Goal: Go to known website: Access a specific website the user already knows

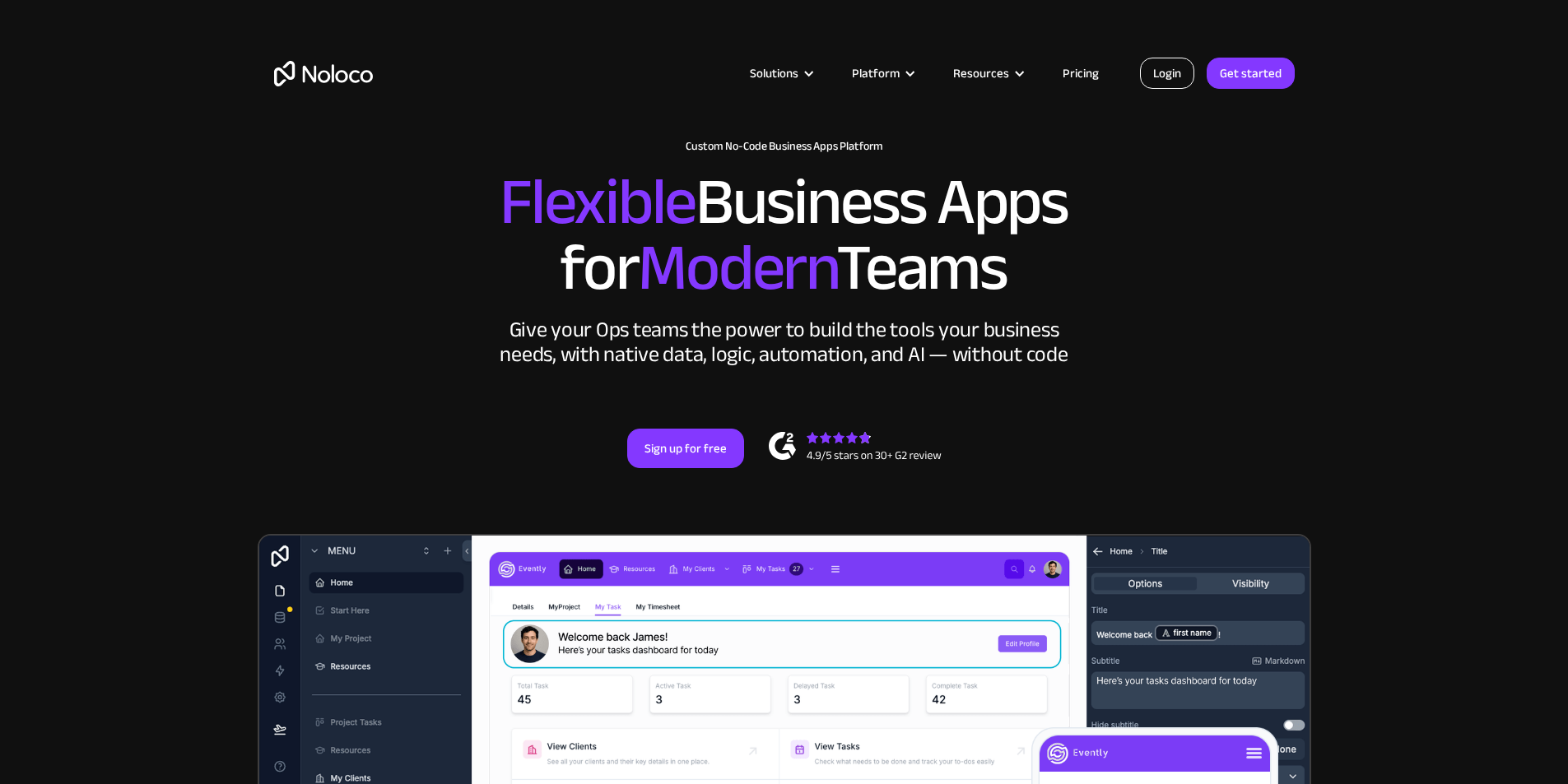
click at [1163, 78] on link "Login" at bounding box center [1167, 73] width 54 height 31
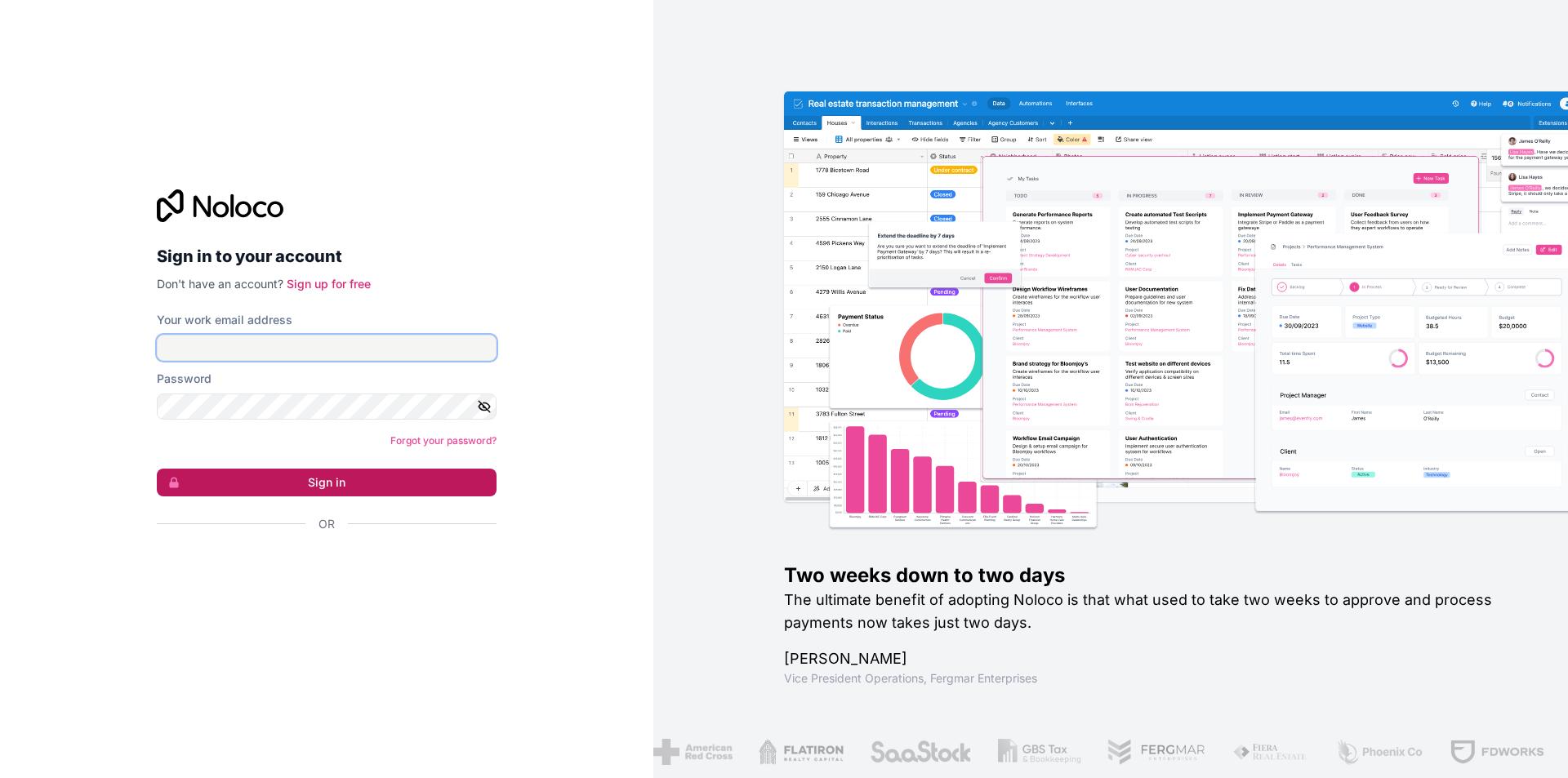
type input "[EMAIL_ADDRESS][DOMAIN_NAME]"
click at [314, 476] on button "Sign in" at bounding box center [327, 482] width 340 height 28
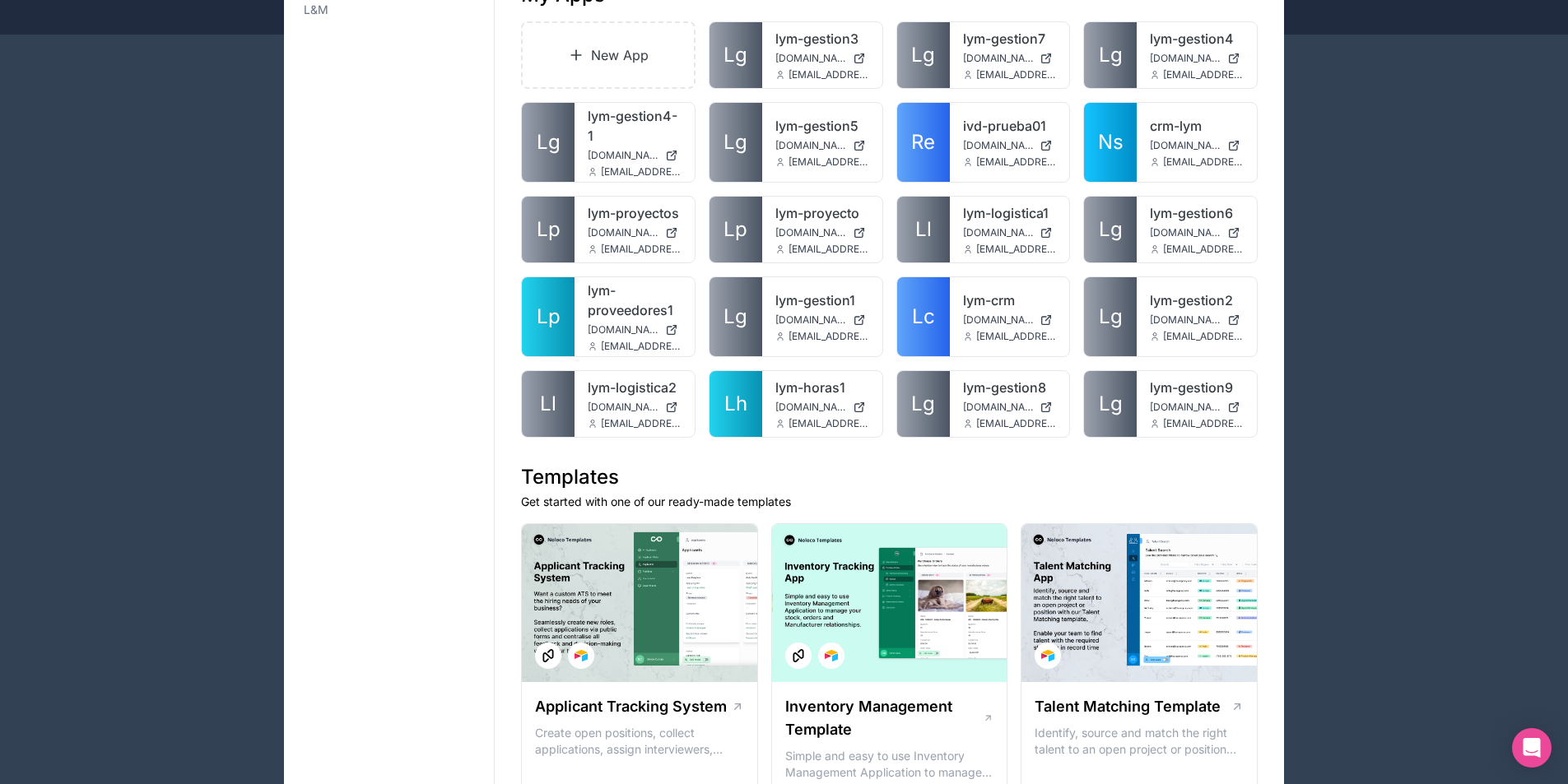
scroll to position [165, 0]
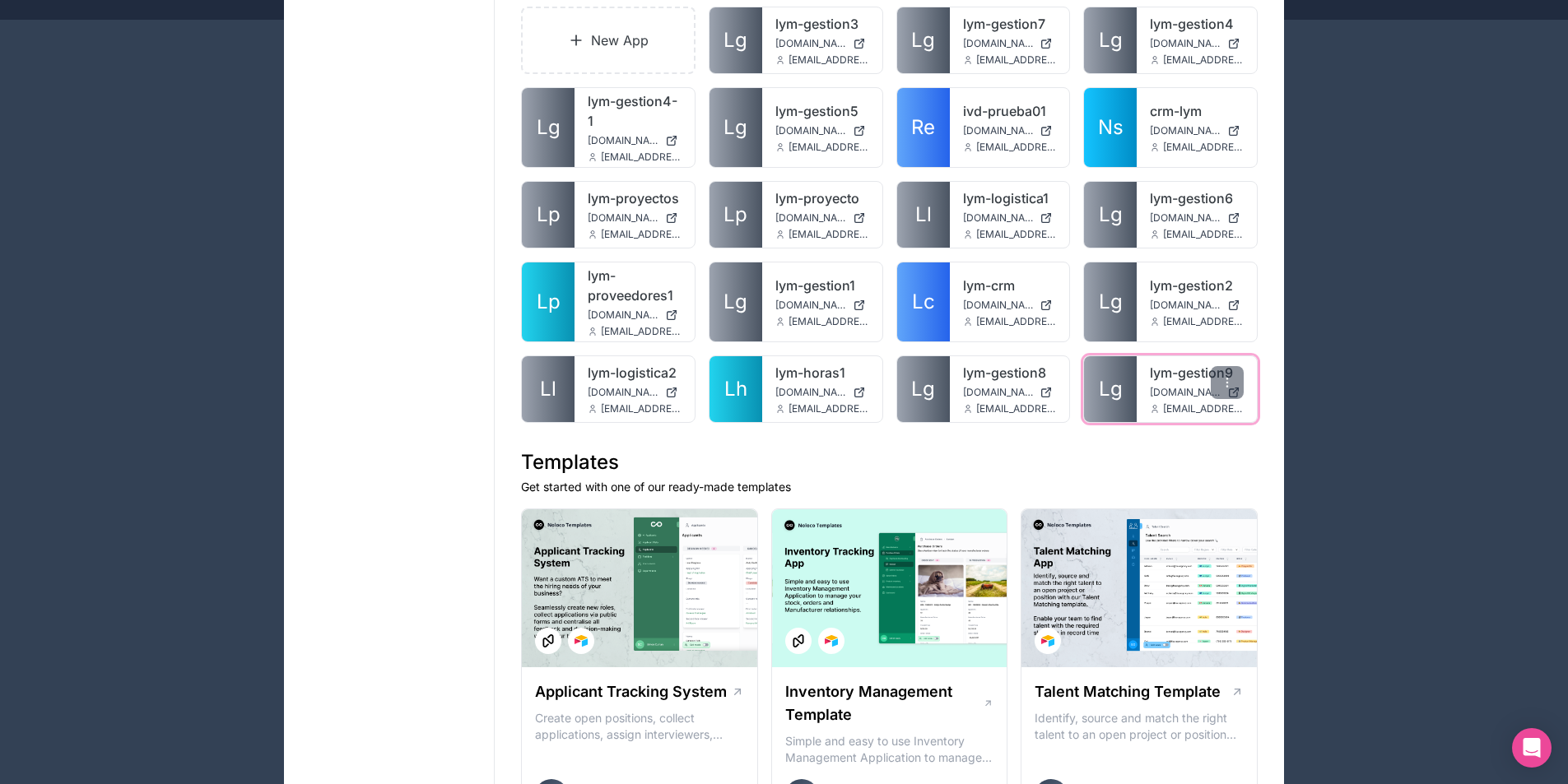
click at [1172, 384] on div "lym-gestion9 lym-gestion9.noloco.co ivalle@lymingenieros.com" at bounding box center [1196, 389] width 120 height 66
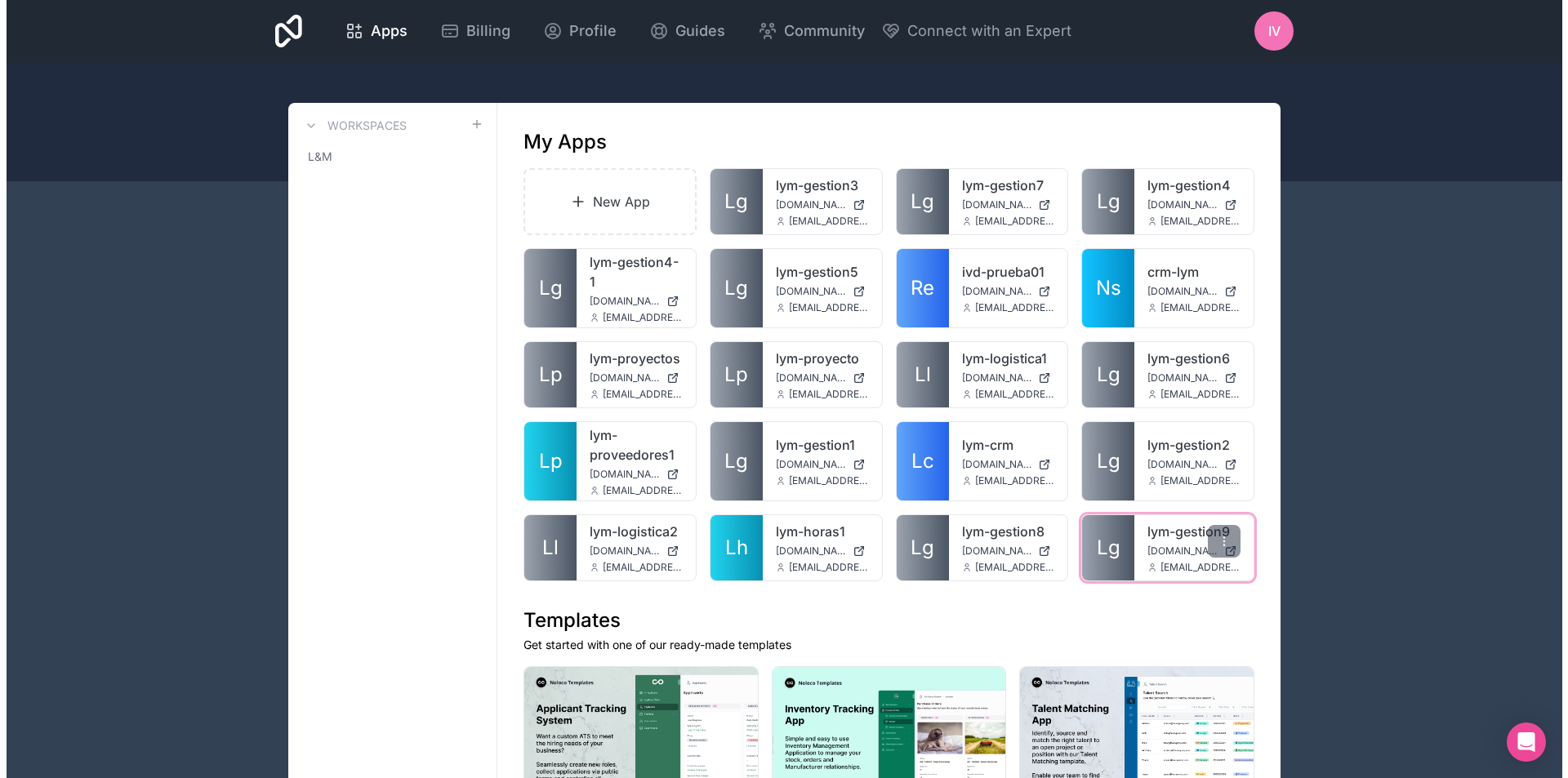
scroll to position [0, 0]
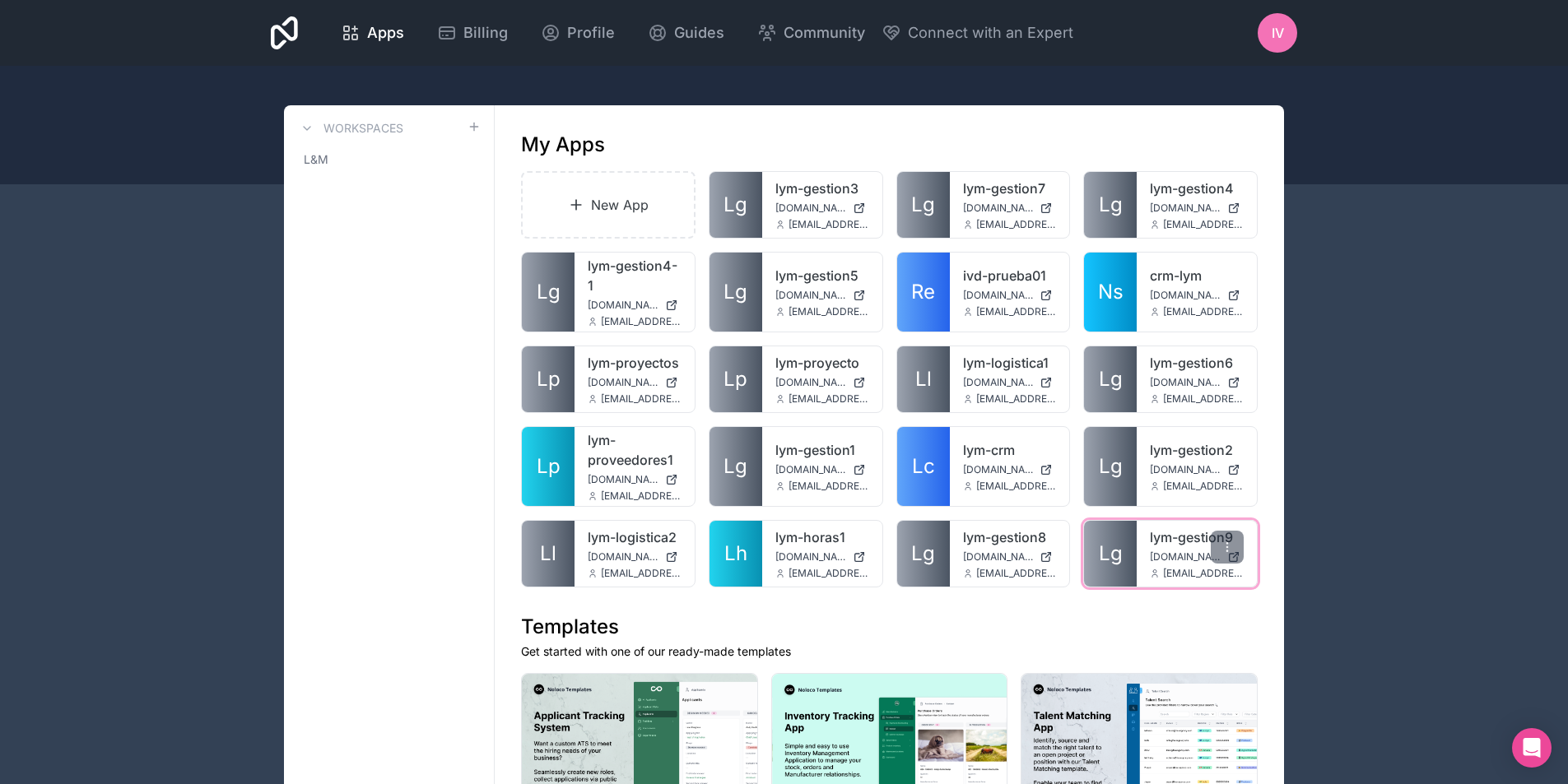
click at [1180, 530] on link "lym-gestion9" at bounding box center [1197, 537] width 94 height 20
